Goal: Task Accomplishment & Management: Use online tool/utility

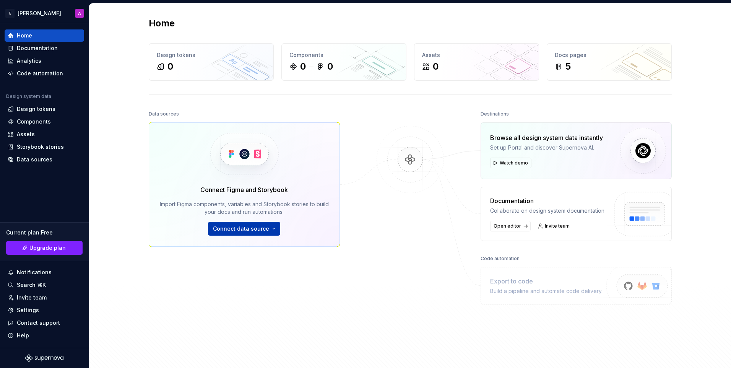
click at [261, 230] on span "Connect data source" at bounding box center [241, 229] width 56 height 8
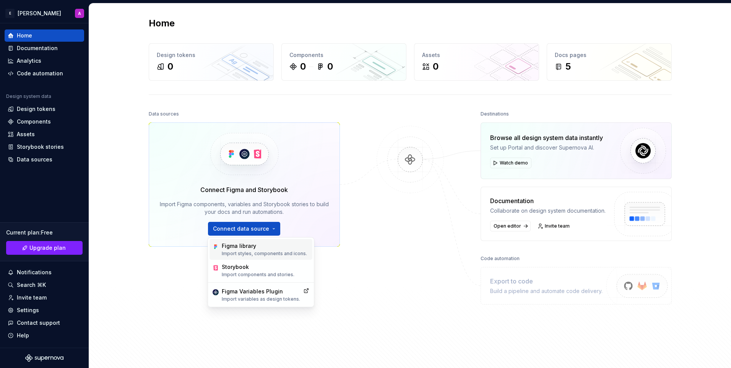
click at [245, 249] on div "Figma library" at bounding box center [264, 246] width 85 height 8
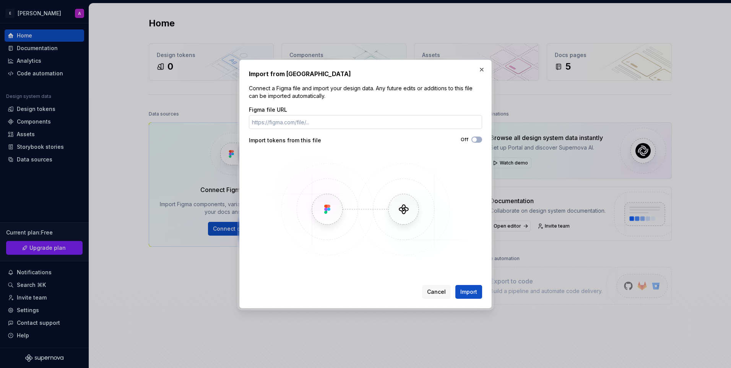
click at [349, 122] on input "Figma file URL" at bounding box center [365, 122] width 233 height 14
paste input "[URL][DOMAIN_NAME]"
type input "[URL][DOMAIN_NAME]"
click at [475, 142] on button "Off" at bounding box center [476, 139] width 11 height 6
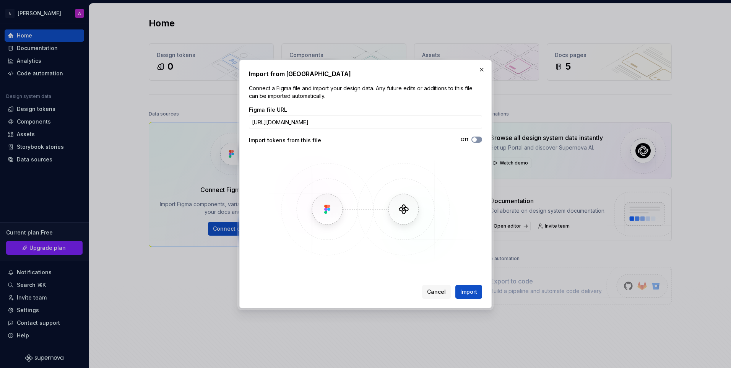
scroll to position [0, 0]
click at [468, 292] on span "Import" at bounding box center [468, 292] width 17 height 8
